Goal: Navigation & Orientation: Find specific page/section

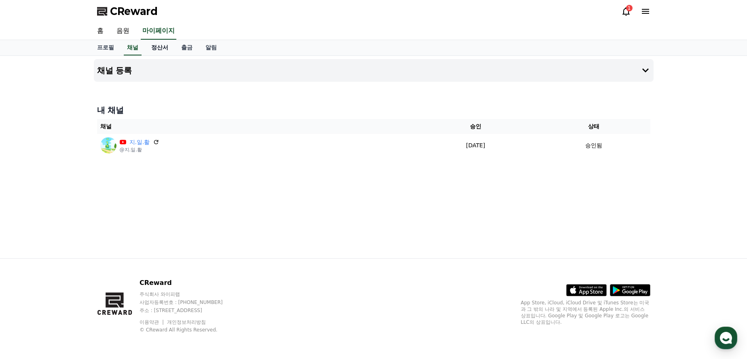
click at [163, 47] on link "정산서" at bounding box center [160, 47] width 30 height 15
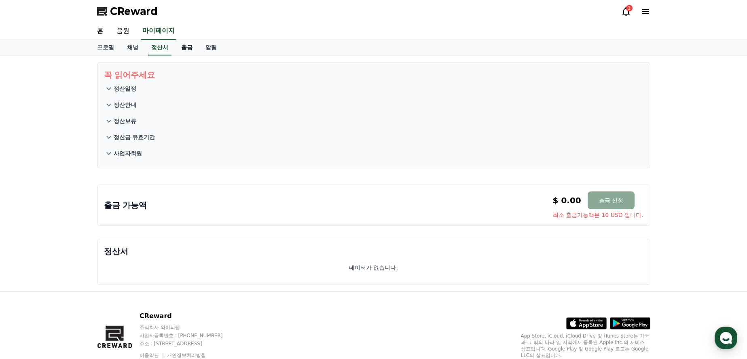
click at [187, 47] on link "출금" at bounding box center [187, 47] width 24 height 15
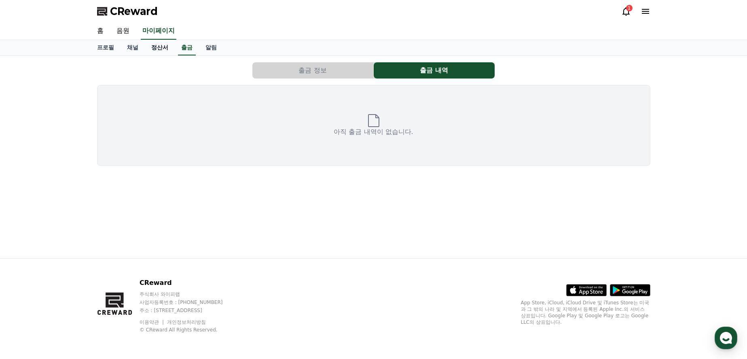
click at [159, 47] on link "정산서" at bounding box center [160, 47] width 30 height 15
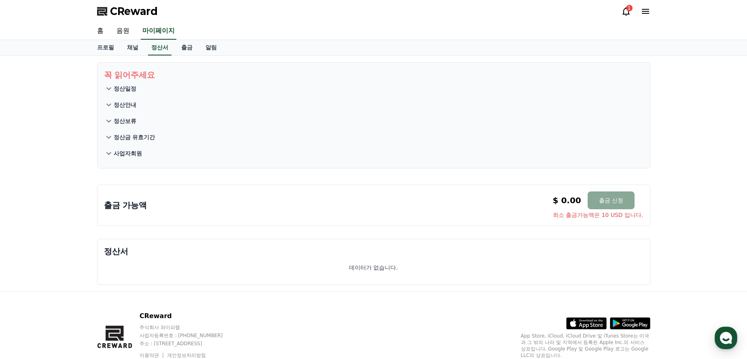
click at [623, 13] on icon at bounding box center [626, 11] width 10 height 10
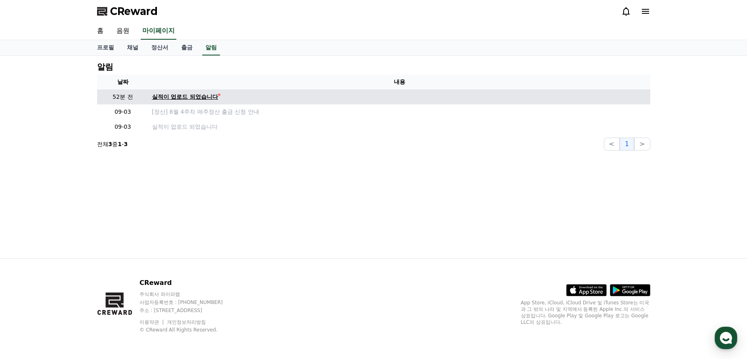
click at [185, 99] on div "실적이 업로드 되었습니다" at bounding box center [185, 97] width 66 height 8
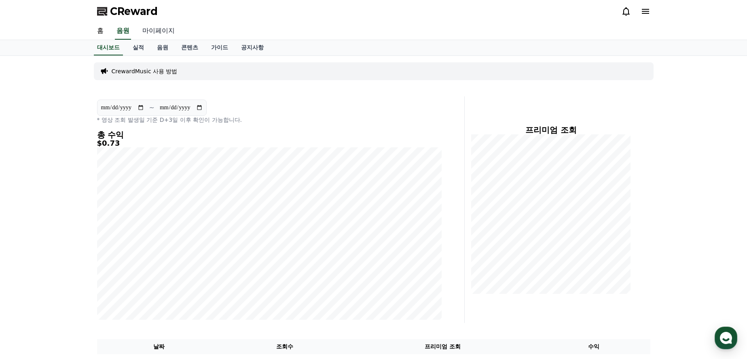
click at [170, 30] on link "마이페이지" at bounding box center [158, 31] width 45 height 17
select select "**********"
